Goal: Information Seeking & Learning: Learn about a topic

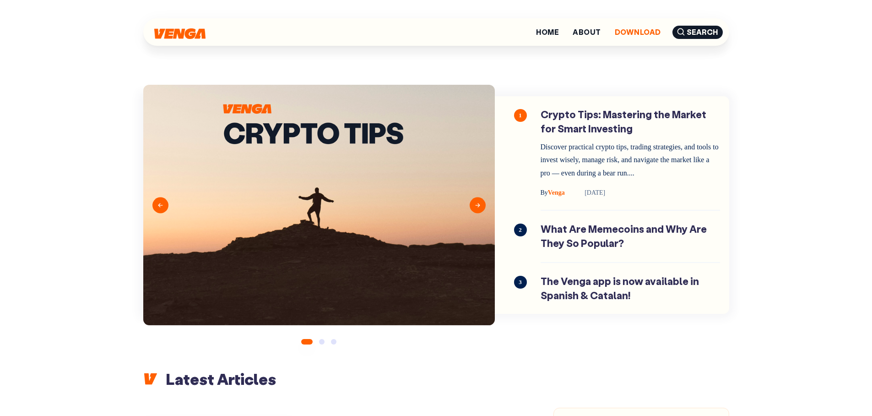
click at [632, 34] on link "Download" at bounding box center [638, 31] width 46 height 7
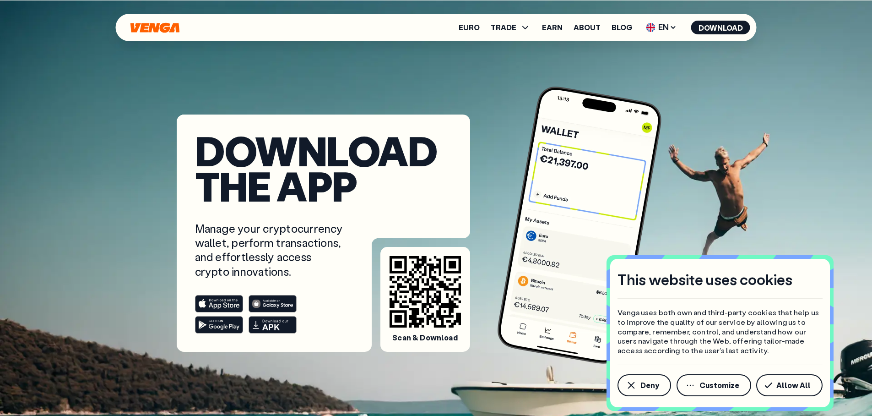
drag, startPoint x: 620, startPoint y: 28, endPoint x: 614, endPoint y: 71, distance: 43.0
click at [620, 28] on link "Blog" at bounding box center [621, 27] width 21 height 7
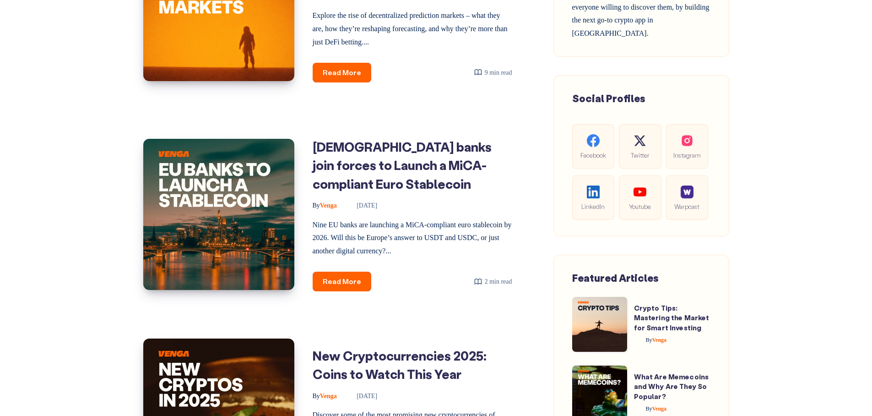
scroll to position [514, 0]
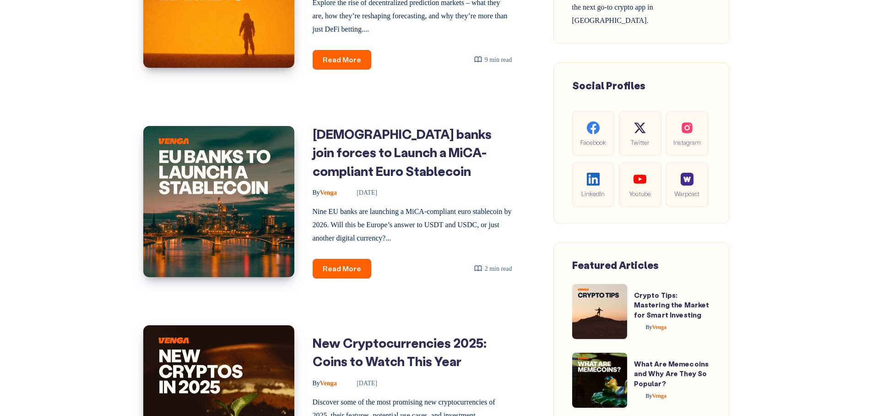
click at [624, 326] on span at bounding box center [599, 311] width 55 height 55
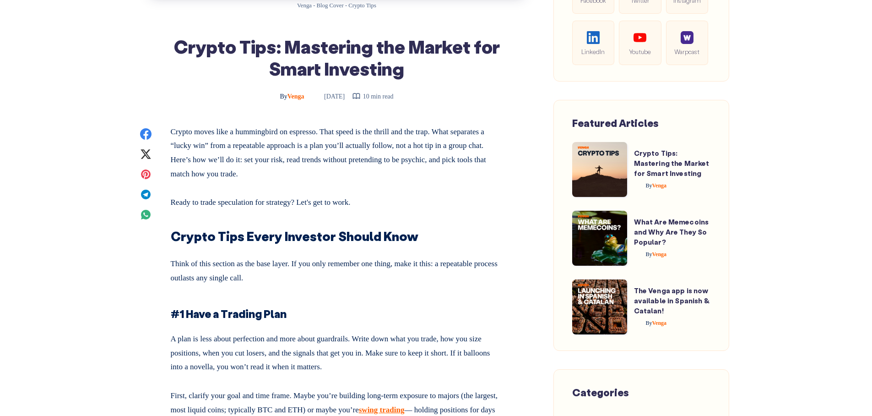
scroll to position [581, 0]
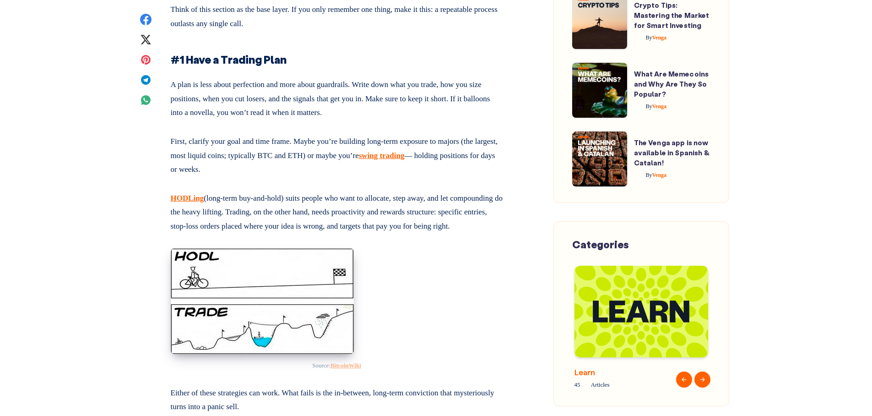
click at [617, 309] on img at bounding box center [641, 311] width 134 height 92
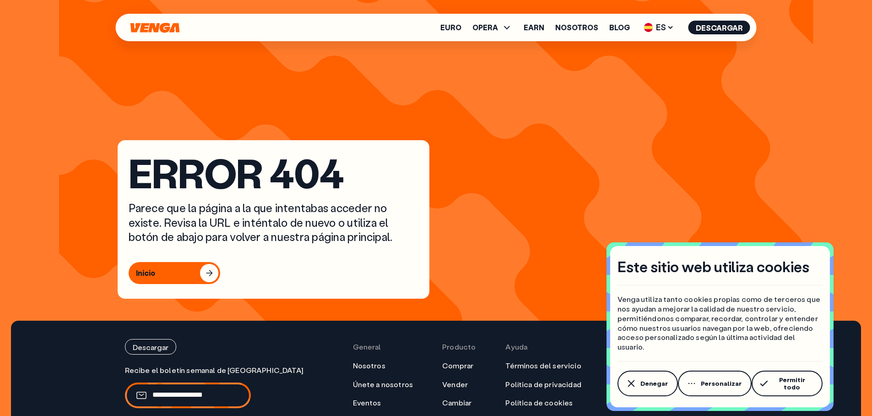
click at [631, 55] on section "Error 404 Parece que la página a la que intentabas acceder no existe. Revisa la…" at bounding box center [436, 160] width 637 height 320
click at [622, 28] on link "Blog" at bounding box center [619, 27] width 21 height 7
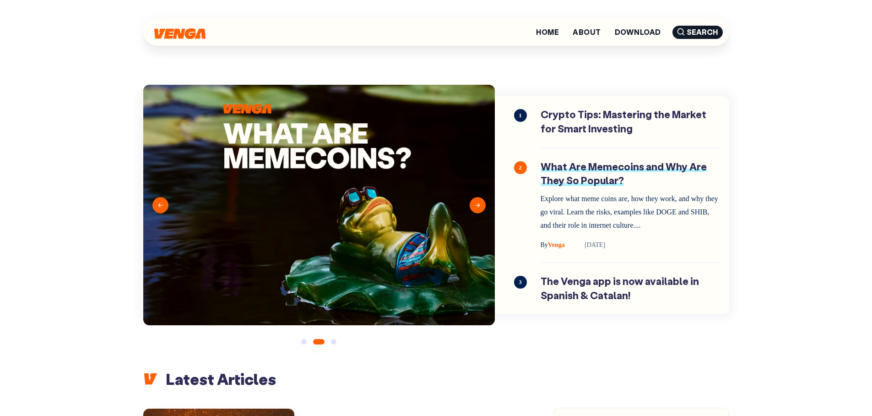
click at [588, 179] on link "What Are Memecoins and Why Are They So Popular?" at bounding box center [630, 205] width 179 height 91
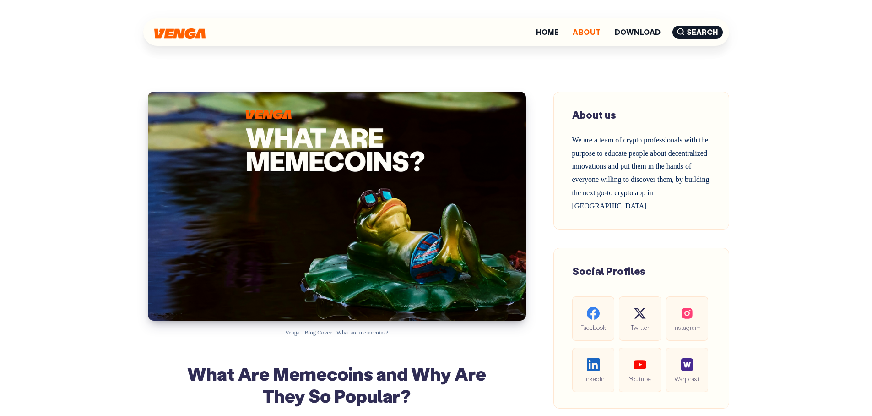
click at [592, 31] on link "About" at bounding box center [587, 31] width 28 height 7
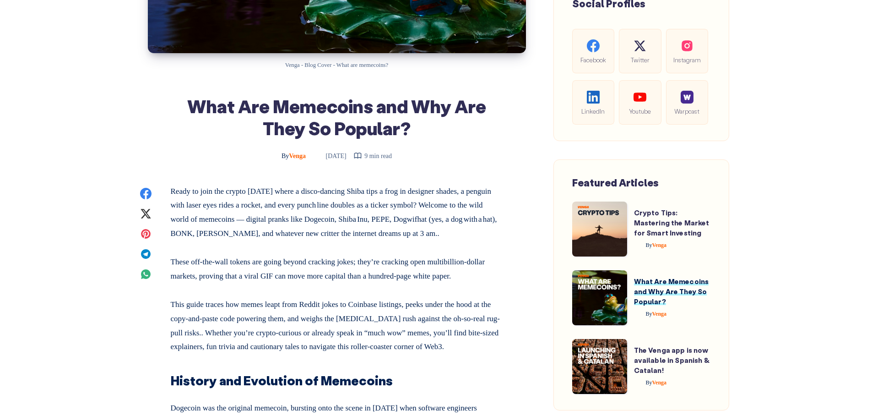
click at [657, 300] on link "What Are Memecoins and Why Are They So Popular?" at bounding box center [671, 290] width 75 height 29
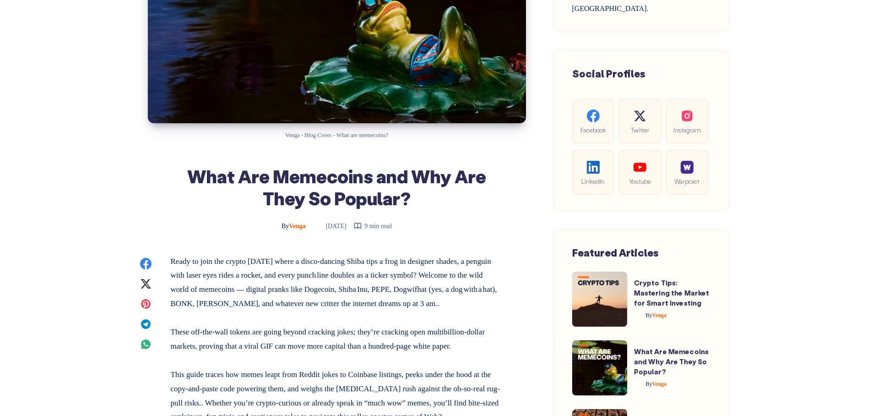
scroll to position [423, 0]
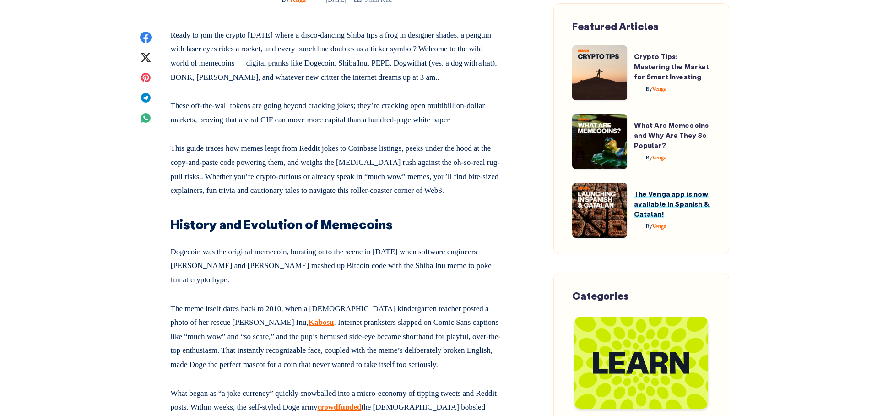
click at [664, 207] on link "The Venga app is now available in Spanish & Catalan!" at bounding box center [672, 203] width 76 height 29
